Goal: Information Seeking & Learning: Check status

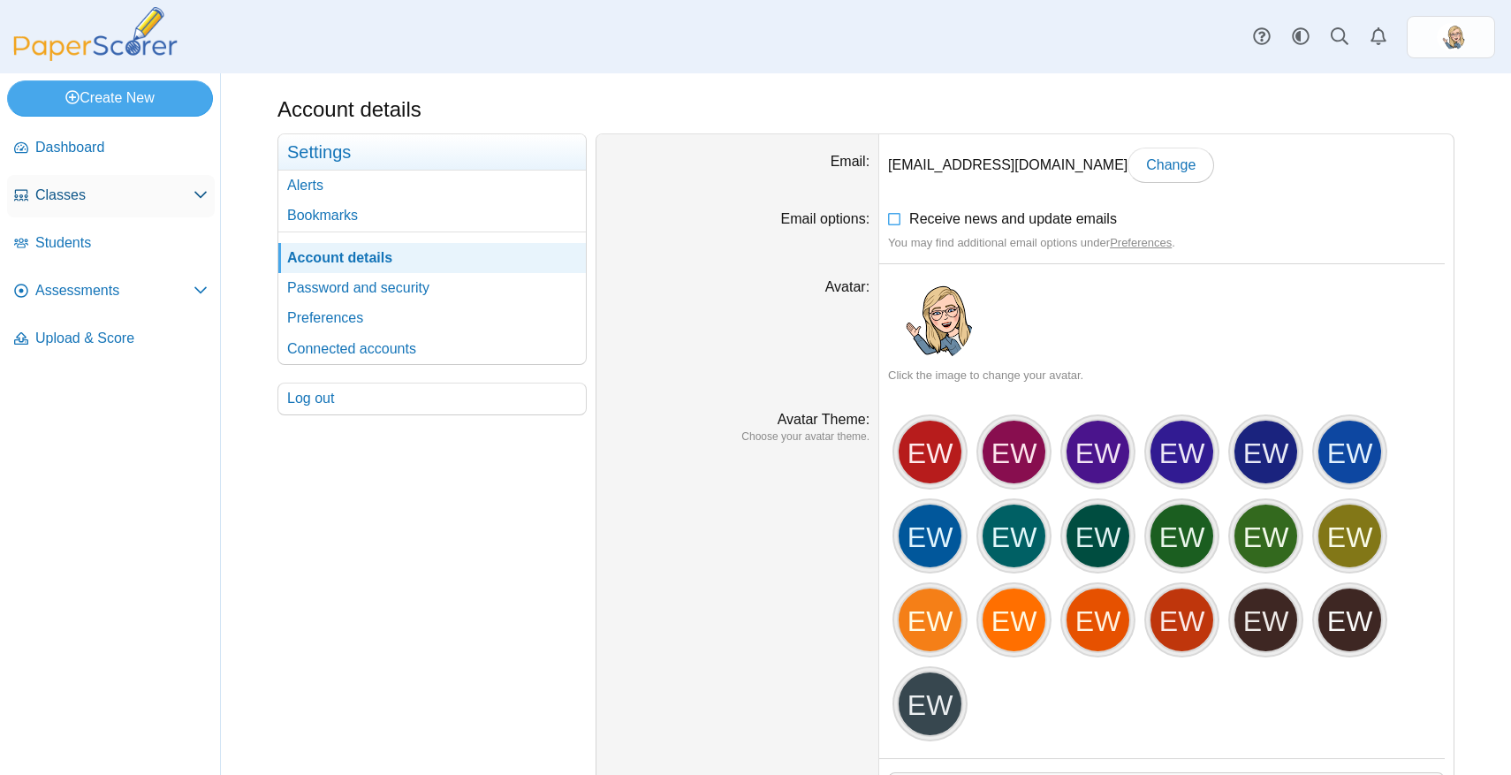
click at [82, 177] on link "Classes" at bounding box center [111, 196] width 208 height 42
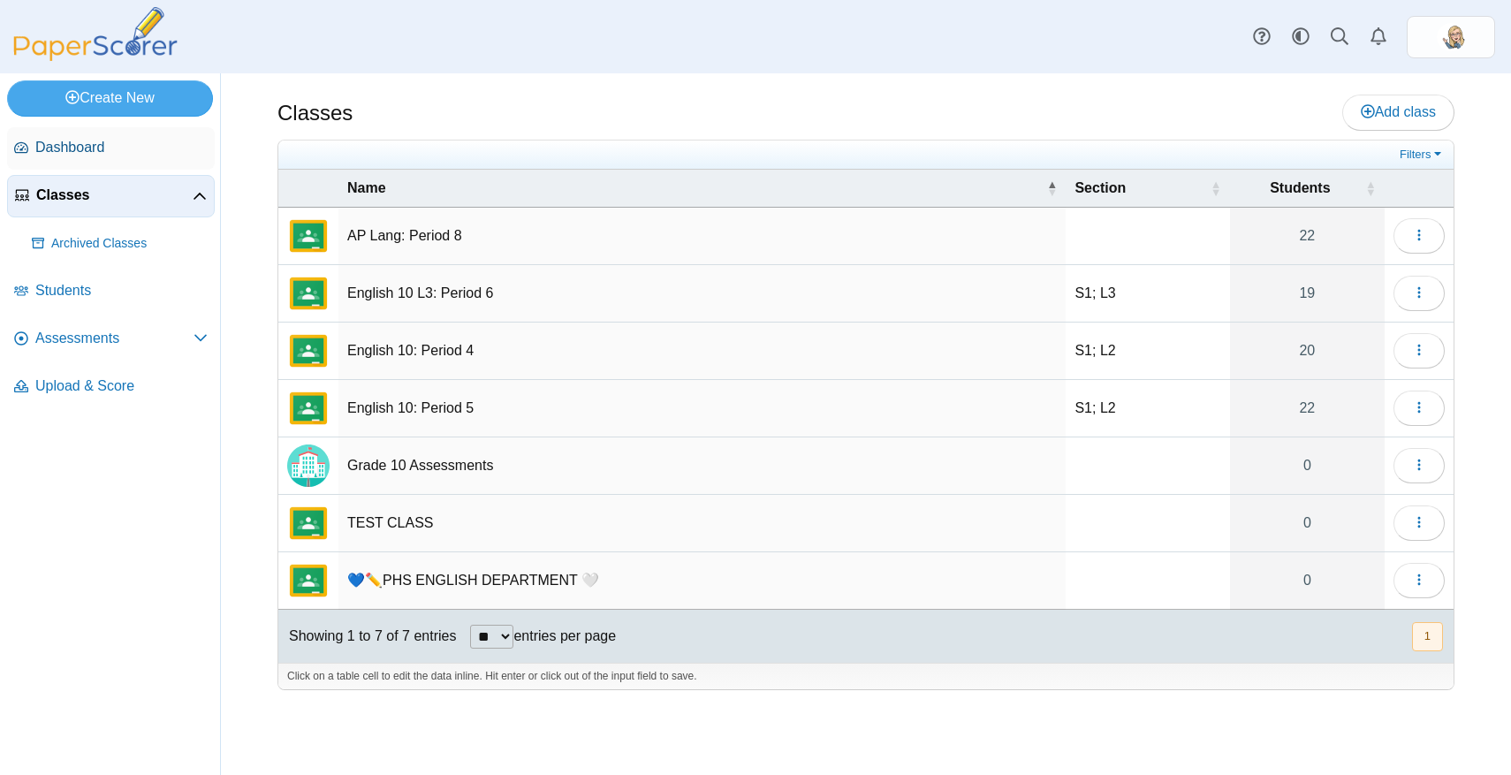
click at [80, 152] on span "Dashboard" at bounding box center [121, 147] width 172 height 19
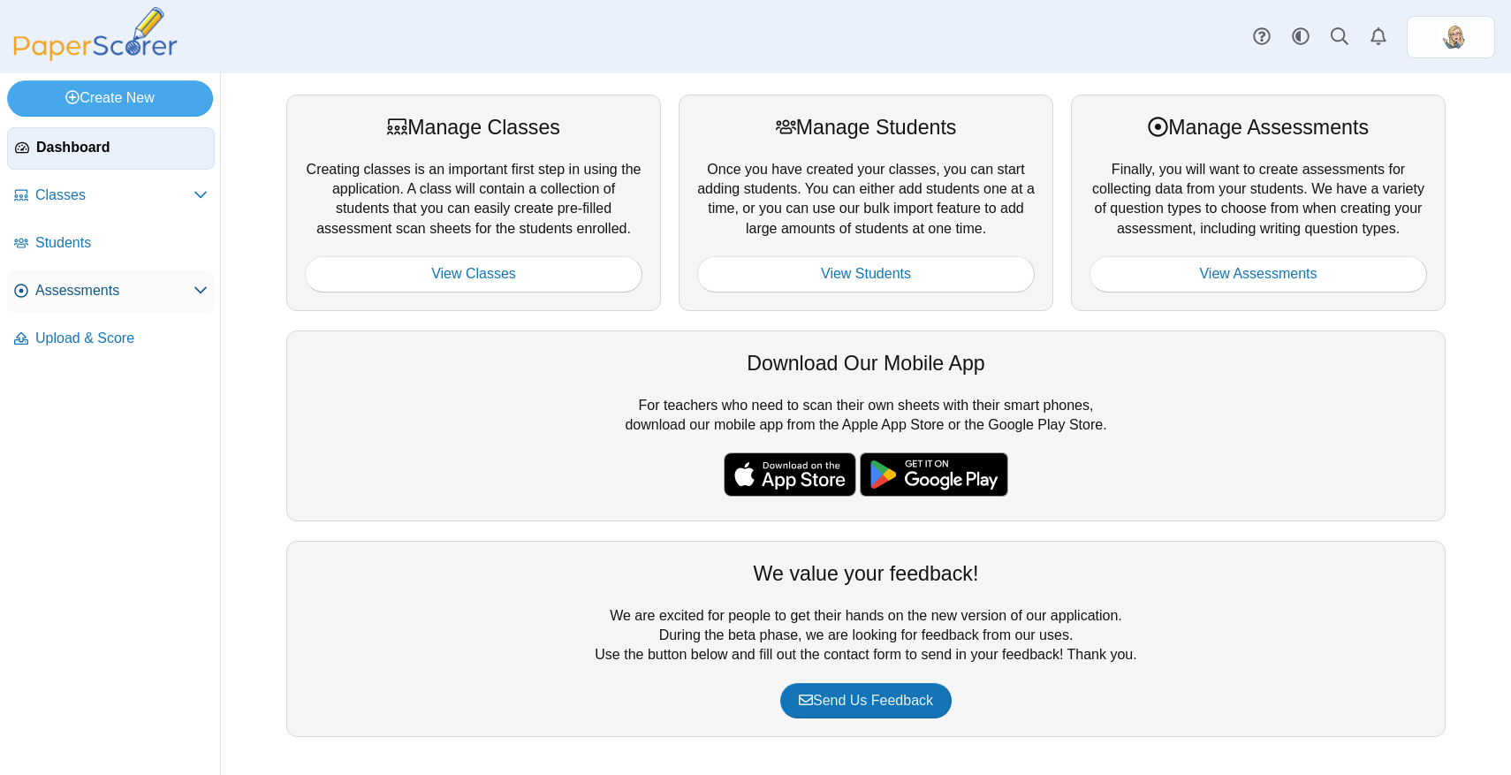
click at [105, 288] on span "Assessments" at bounding box center [114, 290] width 158 height 19
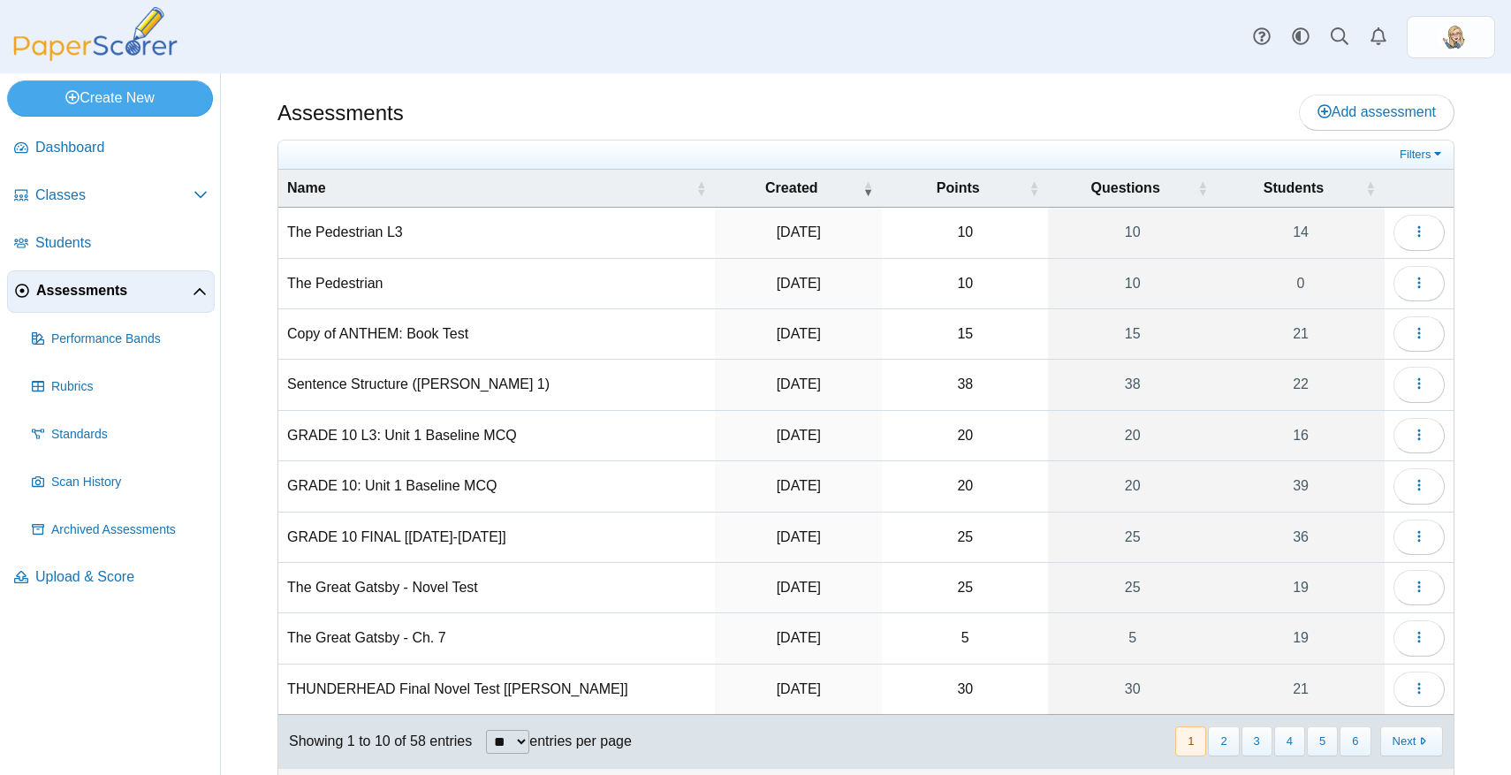
click at [517, 737] on select "** ** ** ***" at bounding box center [507, 742] width 43 height 24
select select "***"
click at [488, 730] on select "** ** ** ***" at bounding box center [507, 742] width 43 height 24
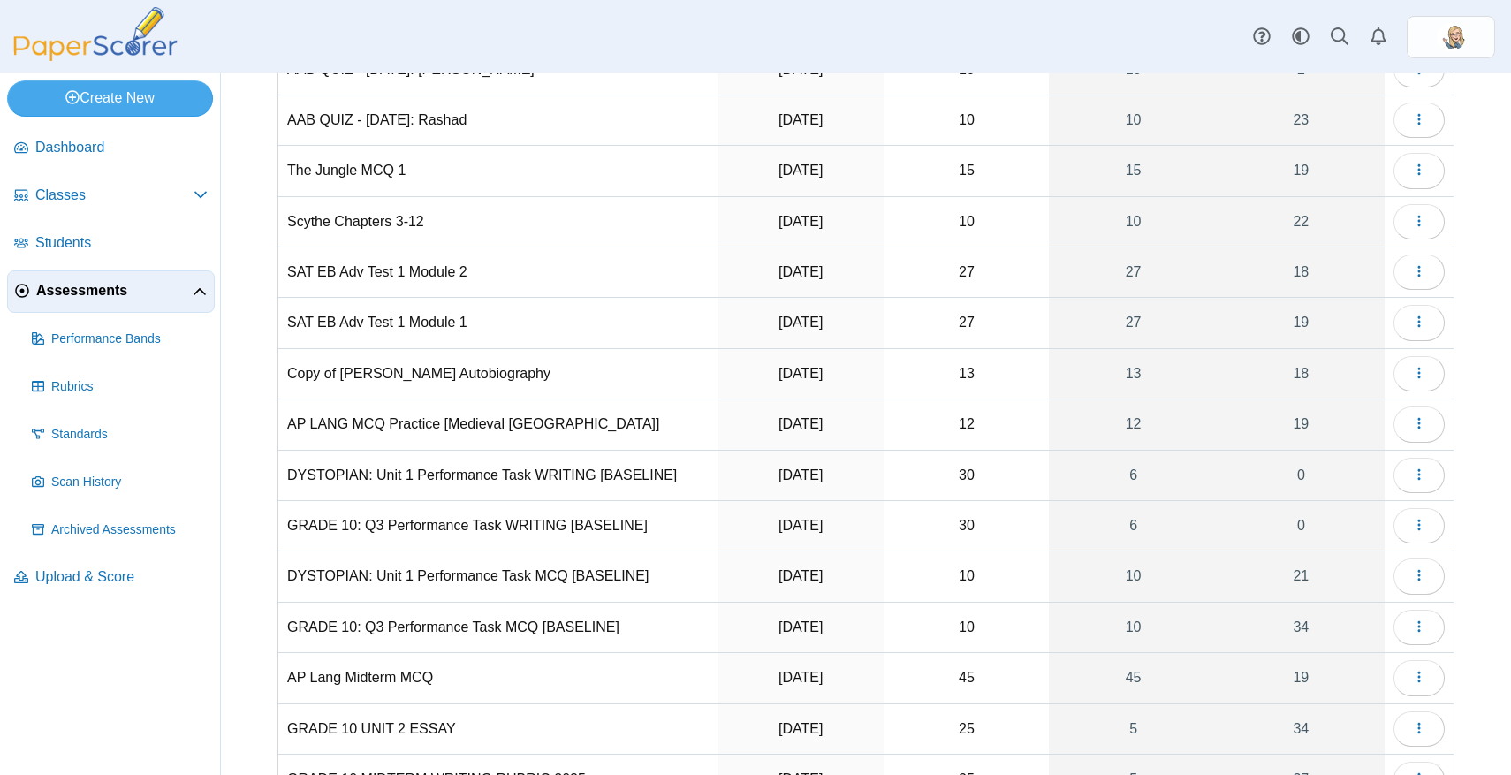
scroll to position [1790, 0]
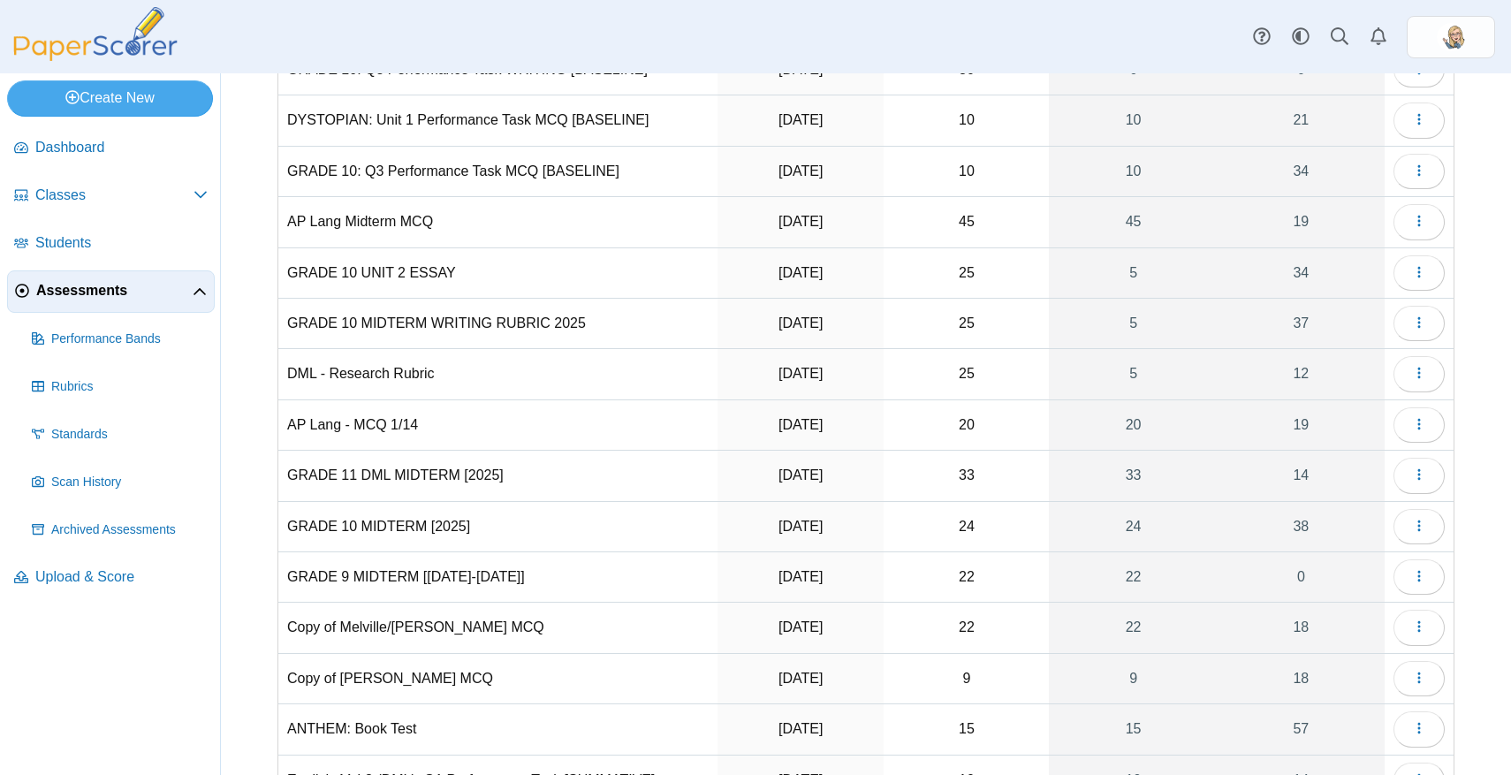
click at [426, 415] on td "AP Lang - MCQ 1/14" at bounding box center [497, 425] width 439 height 50
click at [1394, 422] on button "button" at bounding box center [1419, 424] width 51 height 35
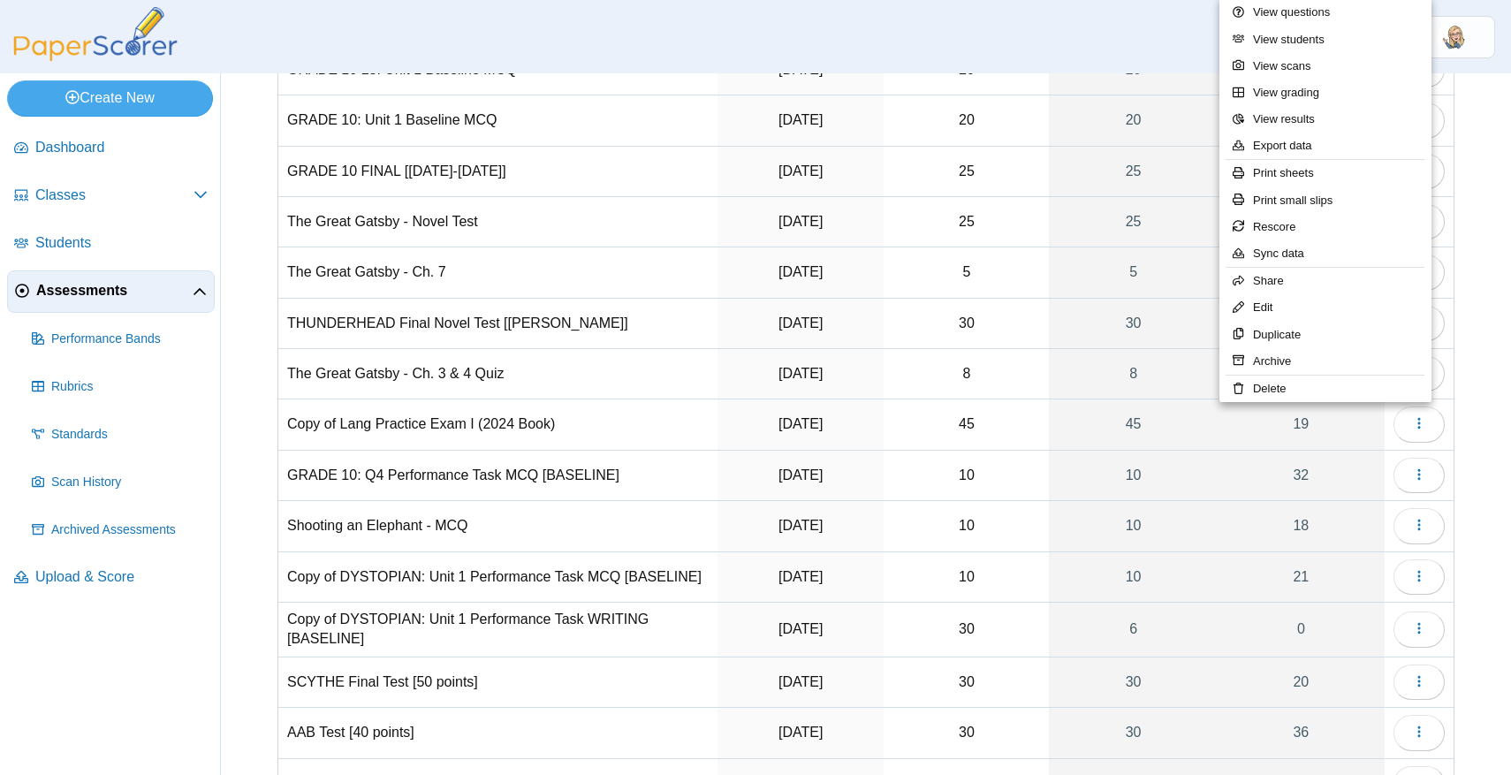
scroll to position [2476, 0]
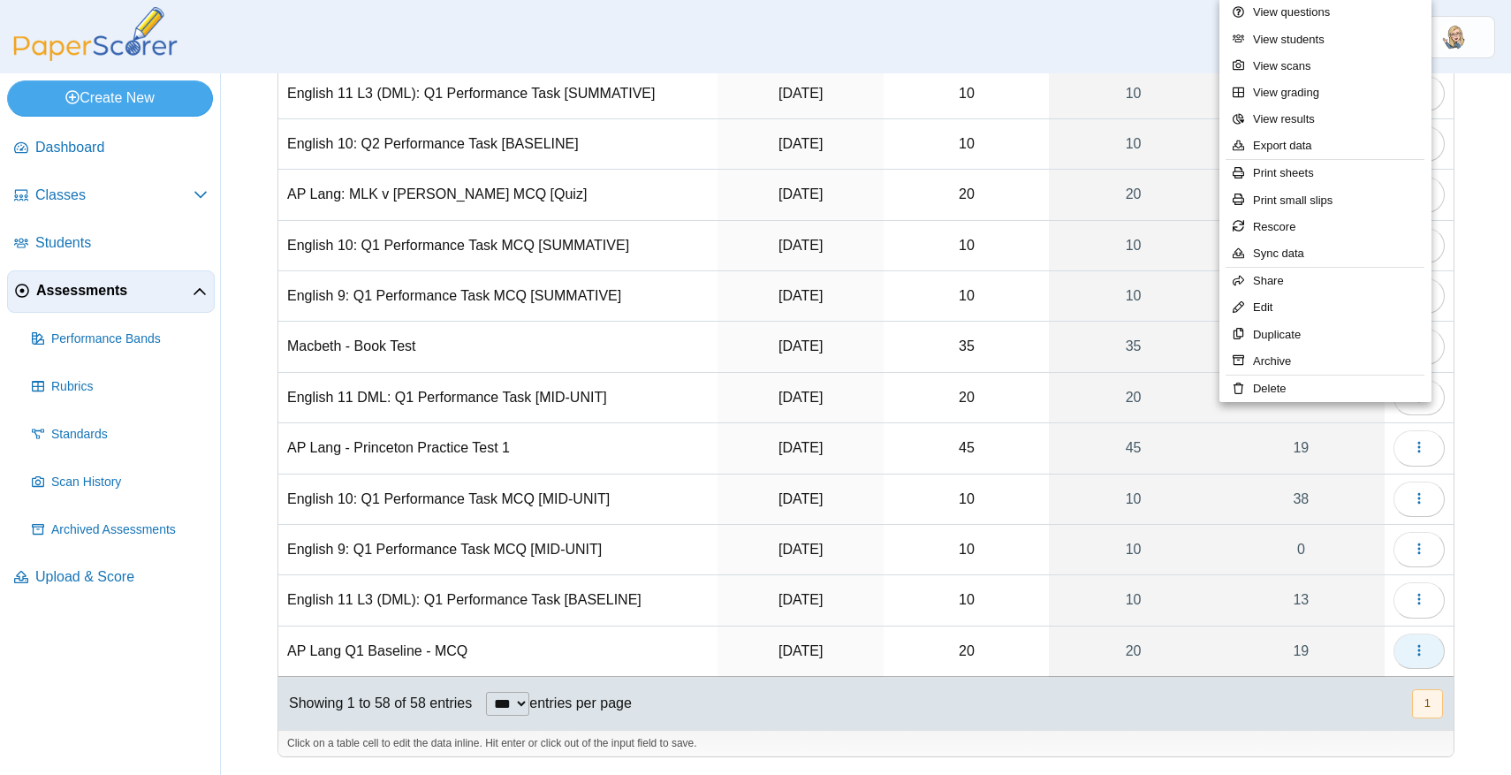
click at [1412, 657] on icon "button" at bounding box center [1419, 650] width 14 height 14
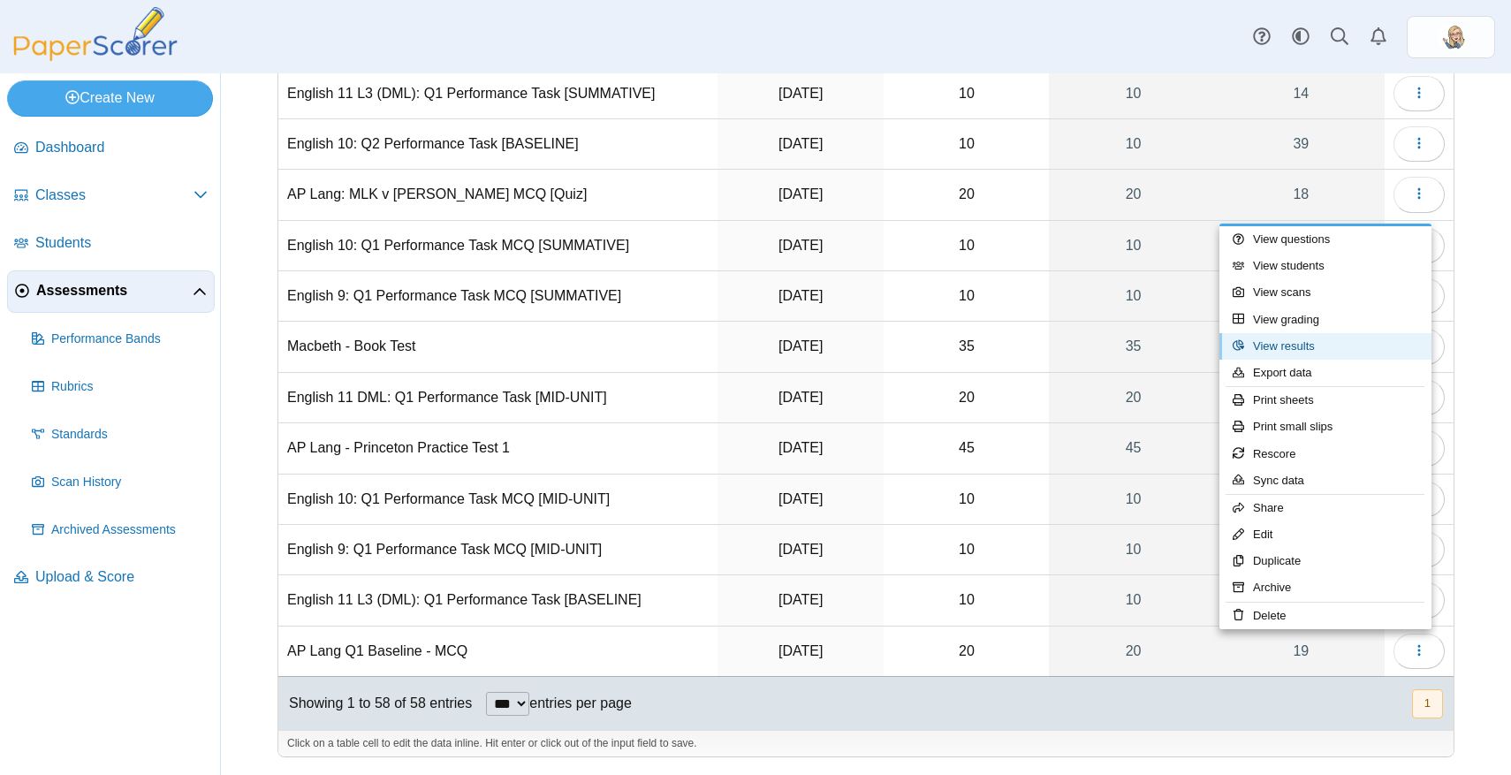
click at [1321, 346] on link "View results" at bounding box center [1326, 346] width 212 height 27
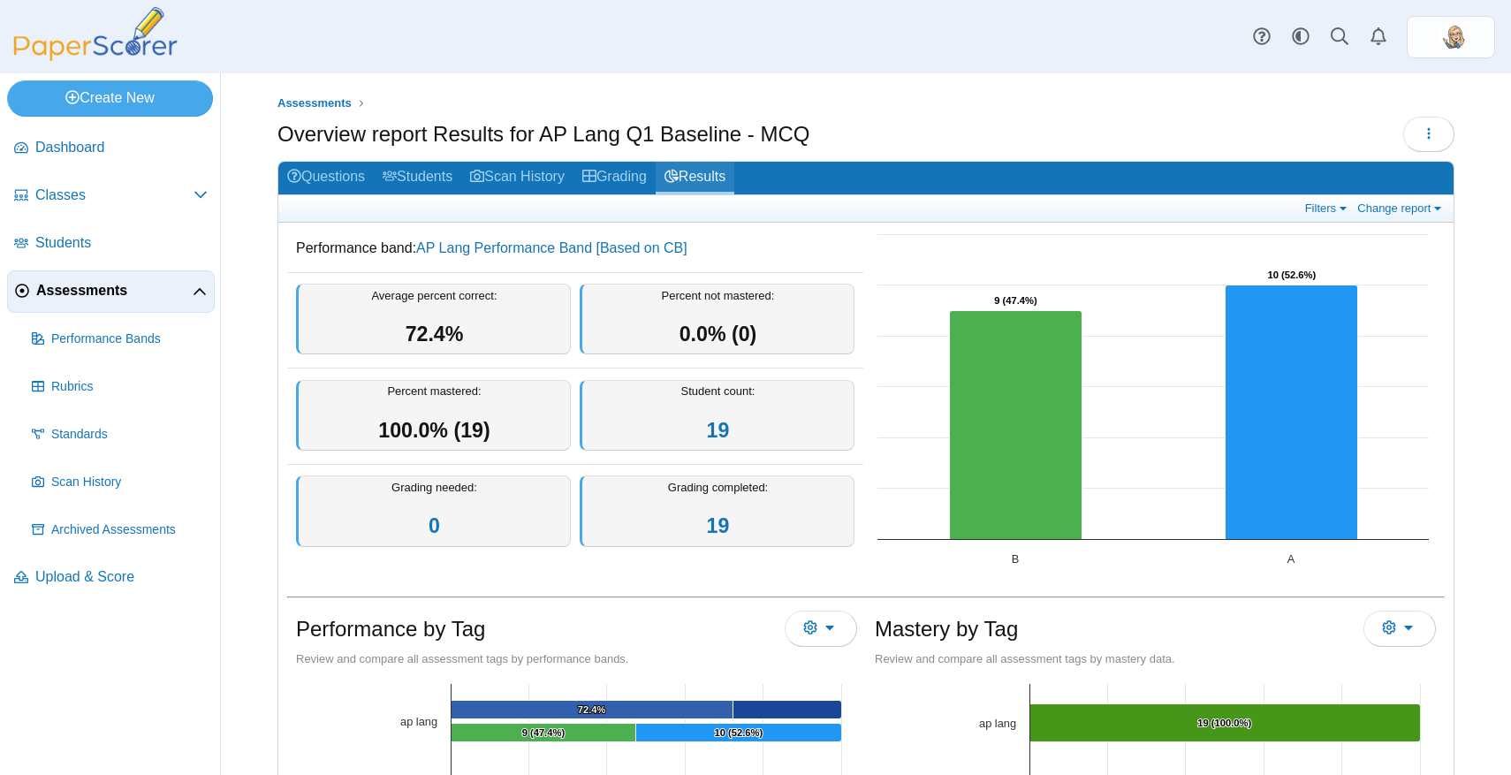
click at [679, 177] on use at bounding box center [672, 175] width 14 height 13
click at [356, 183] on link "Questions" at bounding box center [325, 178] width 95 height 33
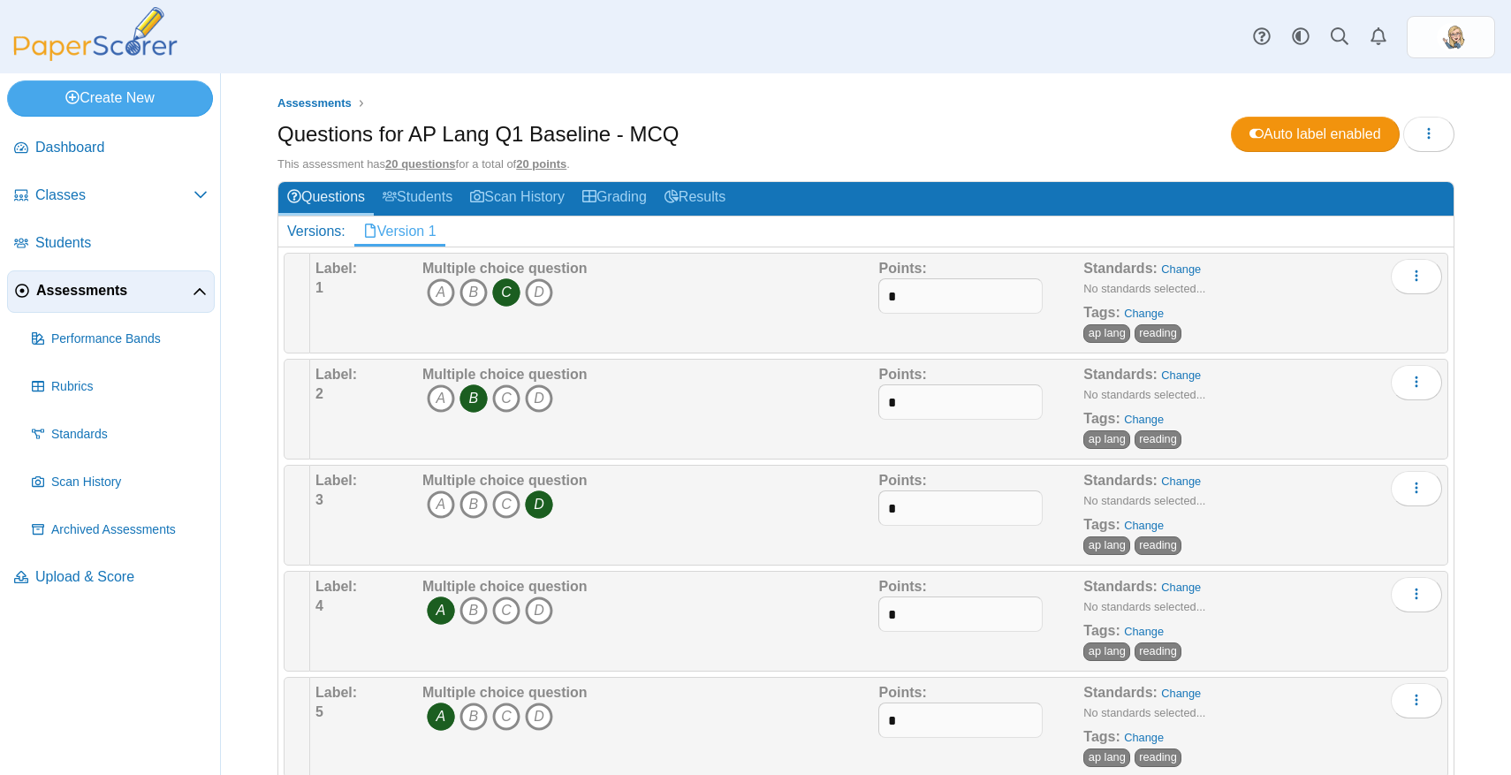
click at [770, 86] on div "Assessments Questions for AP Lang Q1 Baseline - MCQ Auto label enabled Loading……" at bounding box center [866, 424] width 1290 height 702
click at [315, 101] on span "Assessments" at bounding box center [315, 102] width 74 height 13
